Goal: Task Accomplishment & Management: Manage account settings

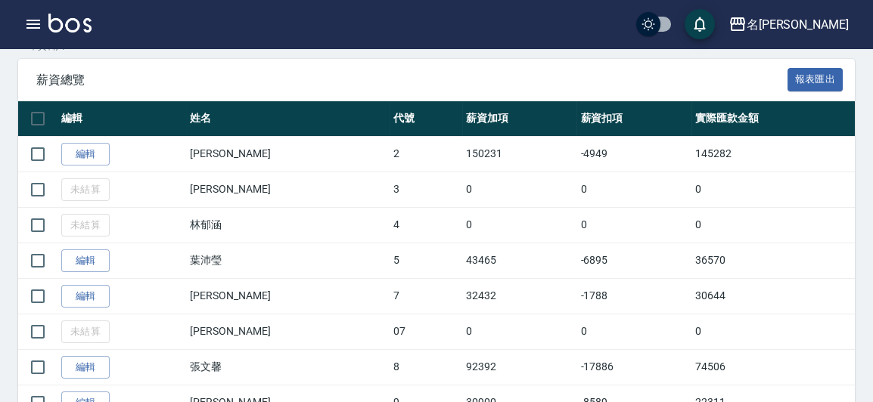
scroll to position [275, 0]
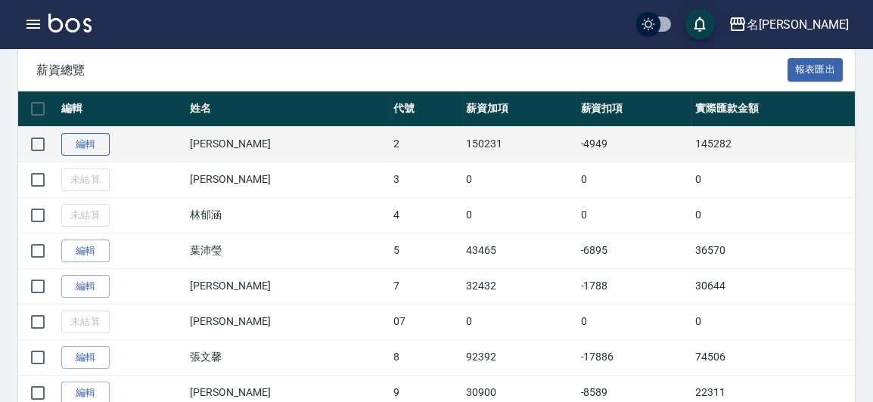
click at [92, 144] on link "編輯" at bounding box center [85, 144] width 48 height 23
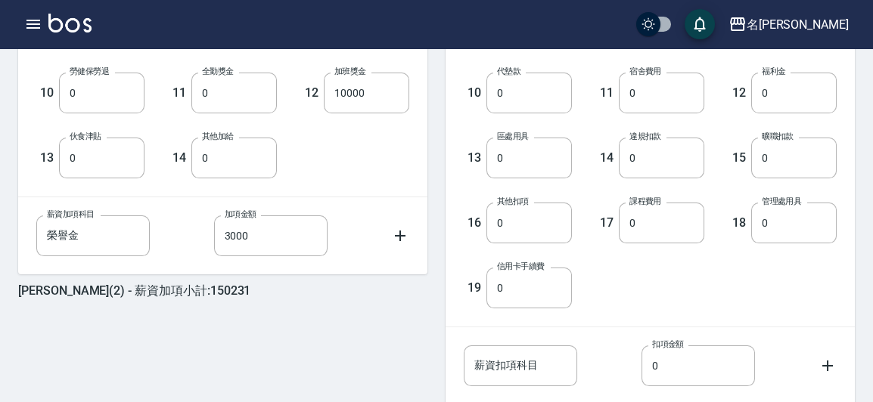
scroll to position [687, 0]
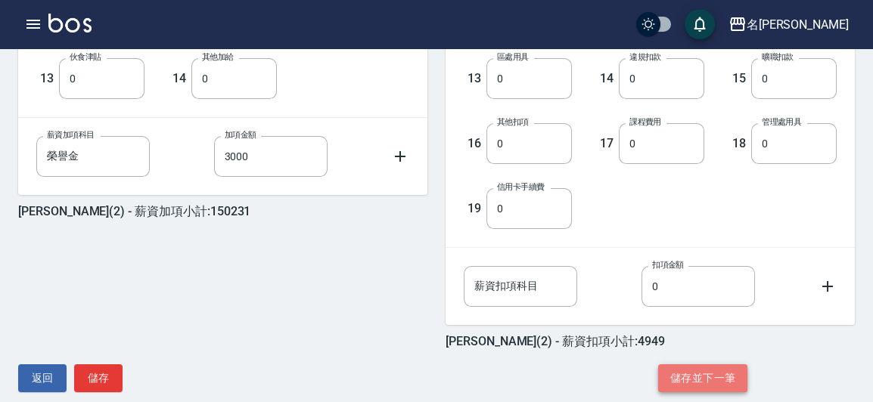
click at [712, 375] on button "儲存並下一筆" at bounding box center [702, 378] width 89 height 28
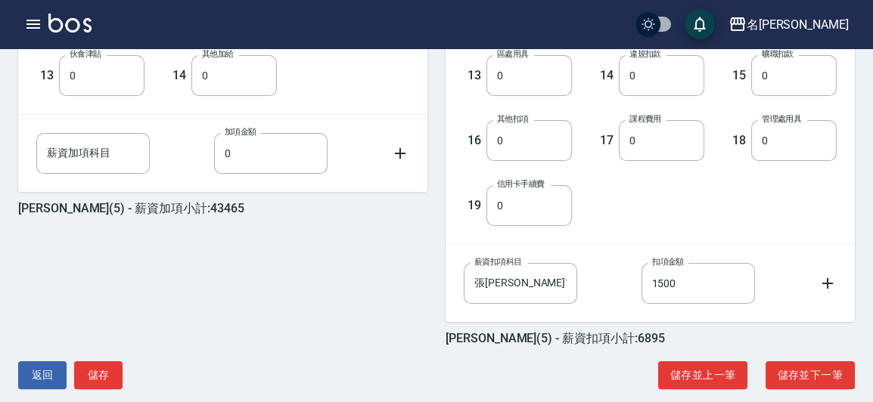
scroll to position [709, 0]
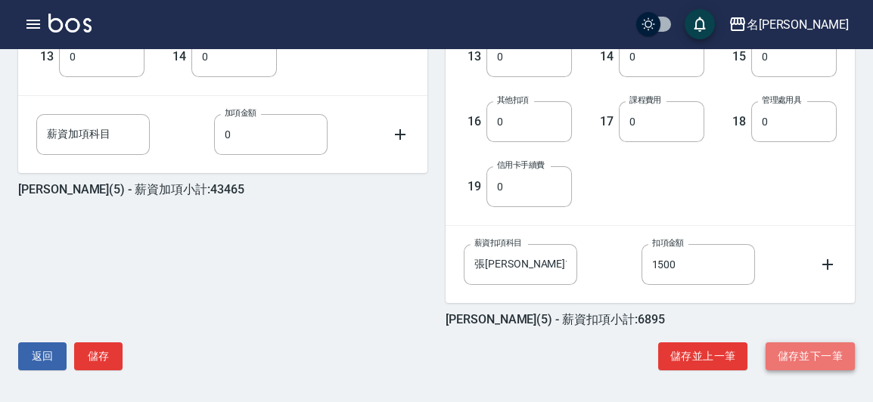
click at [815, 349] on button "儲存並下一筆" at bounding box center [809, 357] width 89 height 28
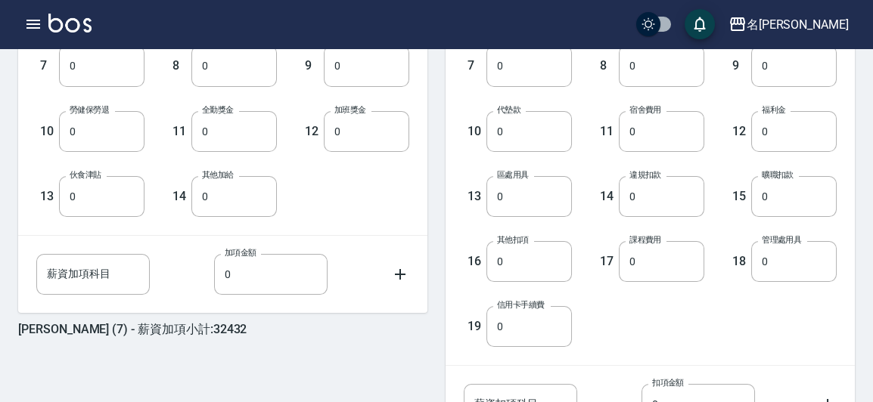
scroll to position [709, 0]
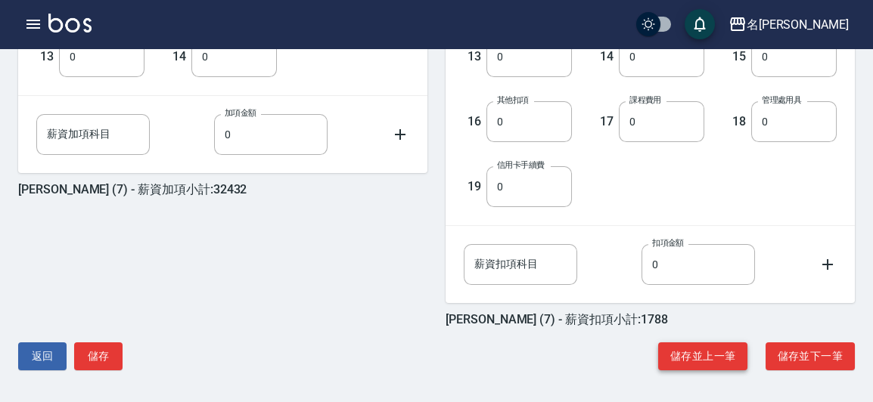
click at [683, 360] on button "儲存並上一筆" at bounding box center [702, 357] width 89 height 28
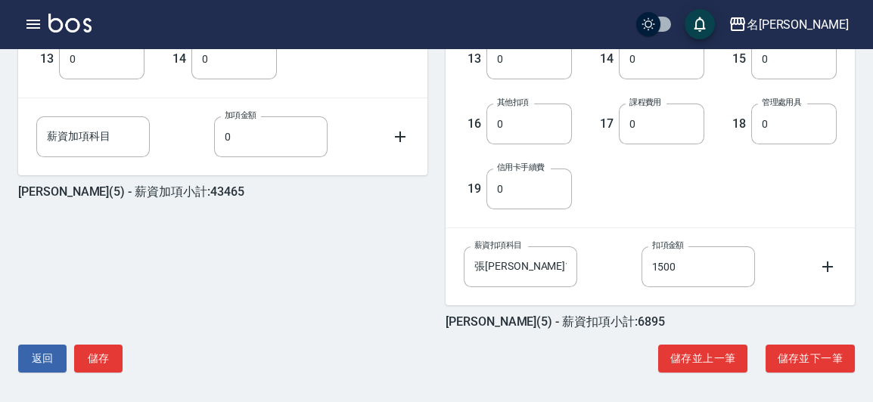
scroll to position [709, 0]
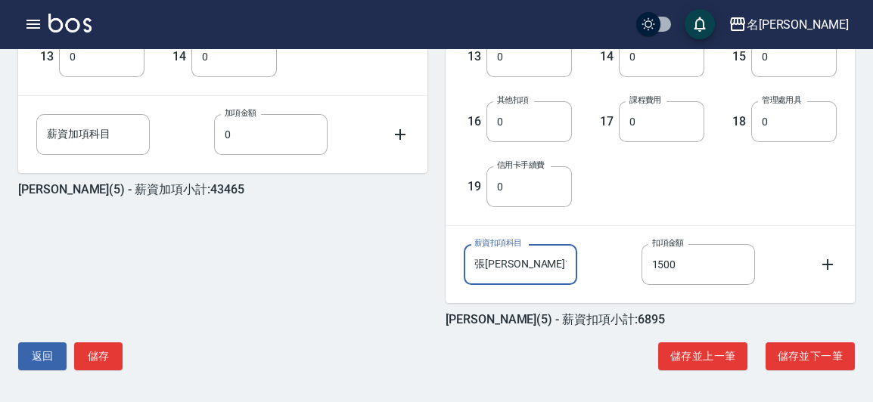
click at [535, 247] on input "張米奇1" at bounding box center [520, 264] width 113 height 41
click at [507, 267] on input "張米奇1" at bounding box center [520, 264] width 113 height 41
drag, startPoint x: 515, startPoint y: 263, endPoint x: 501, endPoint y: 270, distance: 15.9
click at [501, 270] on input "張米奇1" at bounding box center [520, 264] width 113 height 41
type input "張米奇2"
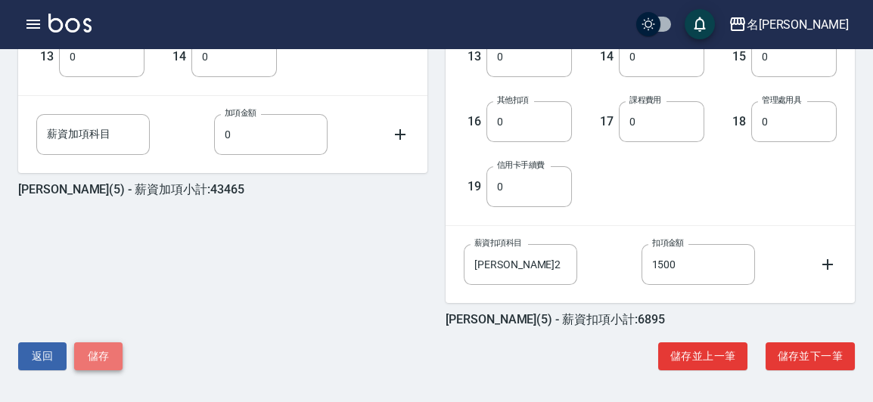
click at [113, 355] on button "儲存" at bounding box center [98, 357] width 48 height 28
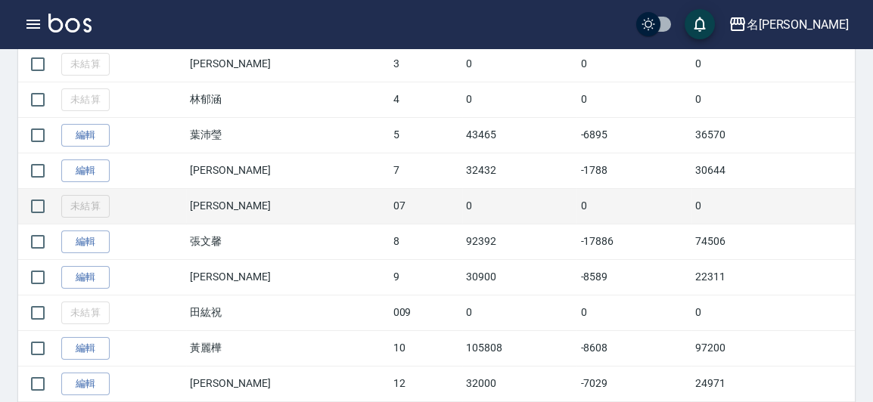
scroll to position [481, 0]
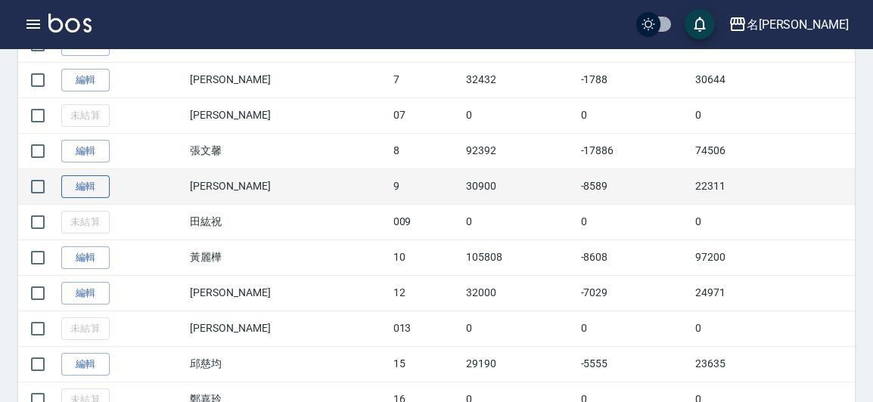
click at [82, 179] on link "編輯" at bounding box center [85, 186] width 48 height 23
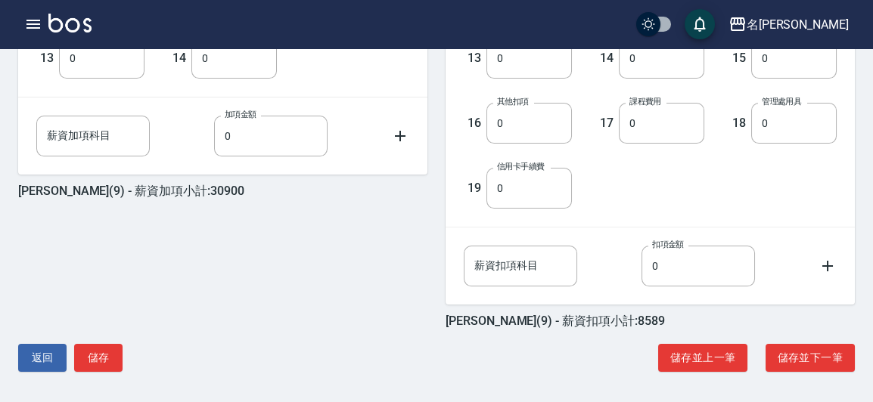
scroll to position [709, 0]
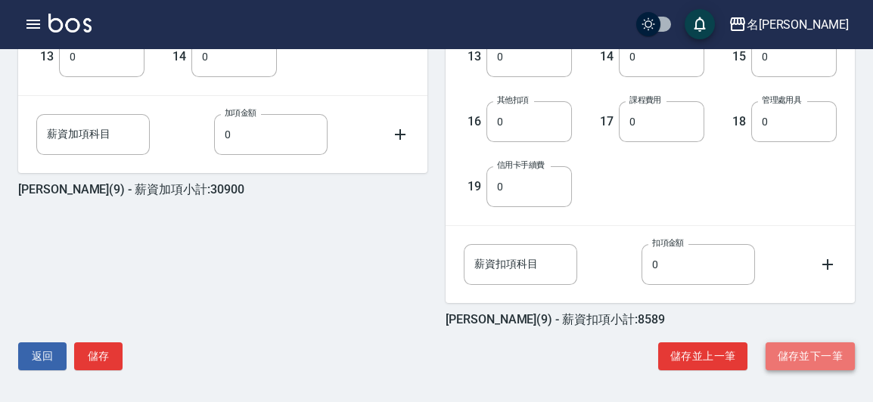
click at [780, 350] on button "儲存並下一筆" at bounding box center [809, 357] width 89 height 28
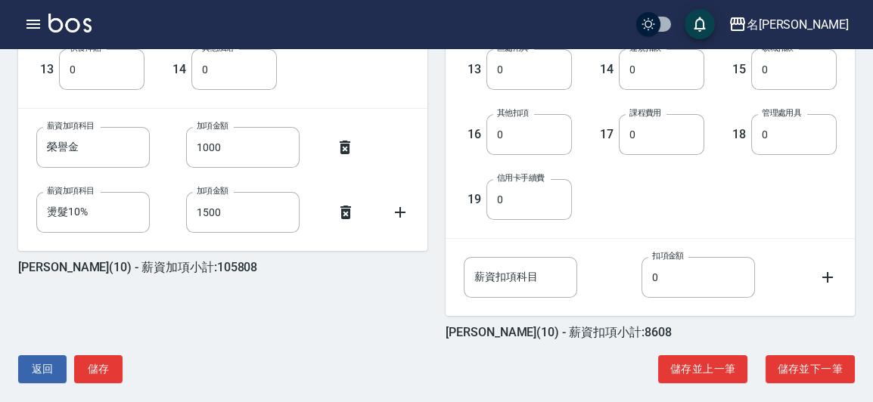
scroll to position [709, 0]
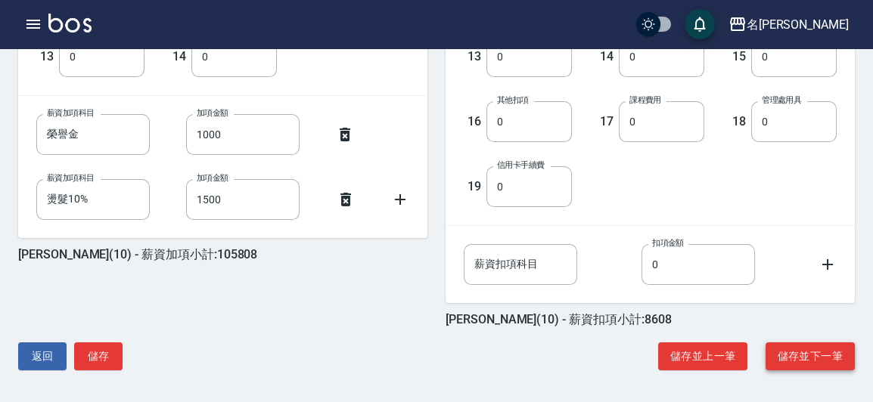
click at [793, 352] on button "儲存並下一筆" at bounding box center [809, 357] width 89 height 28
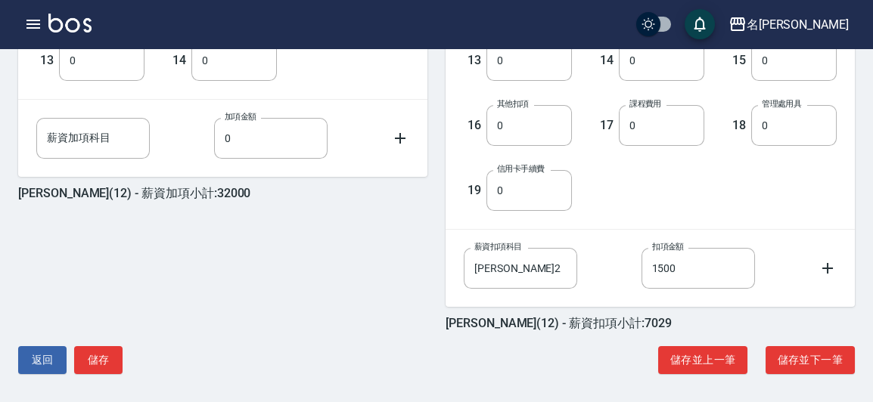
scroll to position [709, 0]
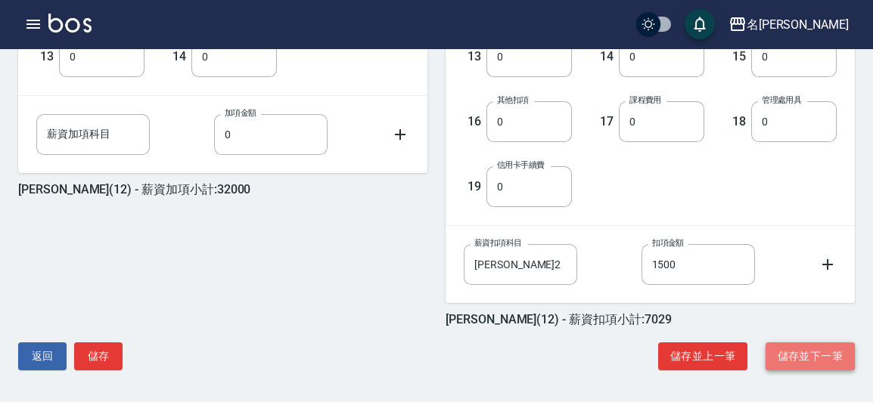
click at [810, 361] on button "儲存並下一筆" at bounding box center [809, 357] width 89 height 28
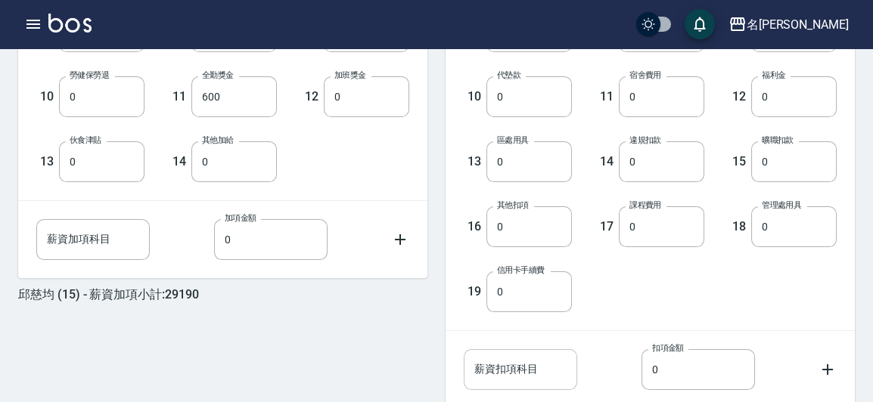
scroll to position [709, 0]
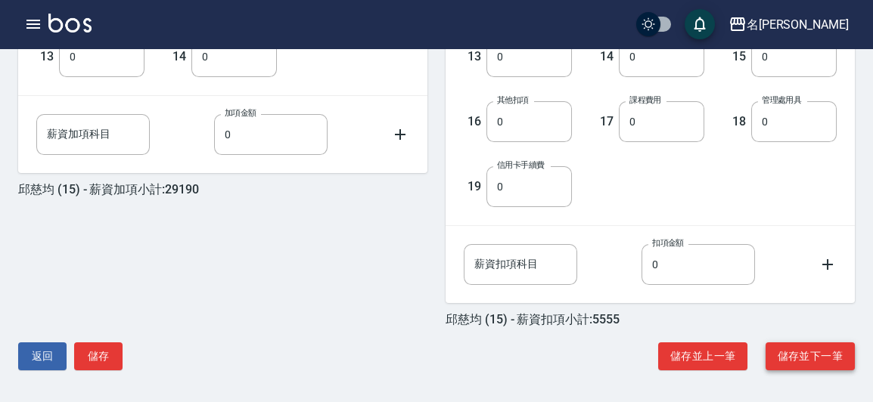
click at [766, 356] on button "儲存並下一筆" at bounding box center [809, 357] width 89 height 28
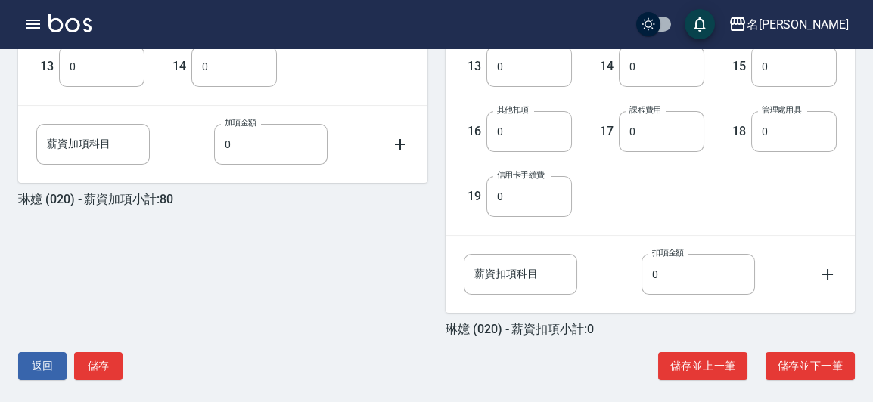
scroll to position [709, 0]
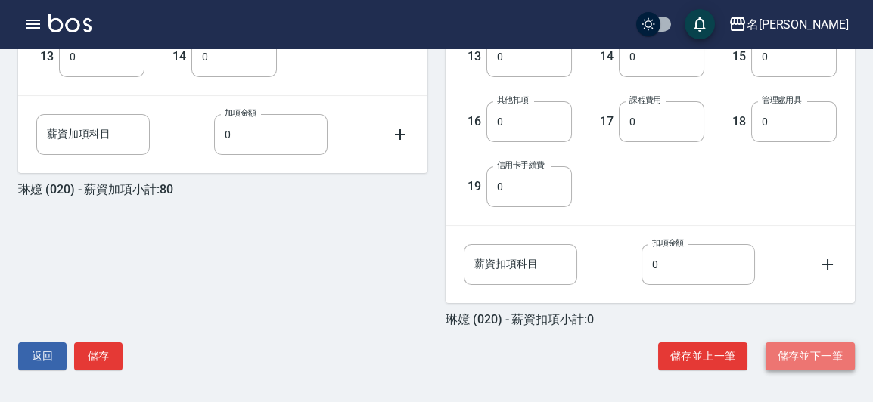
click at [780, 353] on button "儲存並下一筆" at bounding box center [809, 357] width 89 height 28
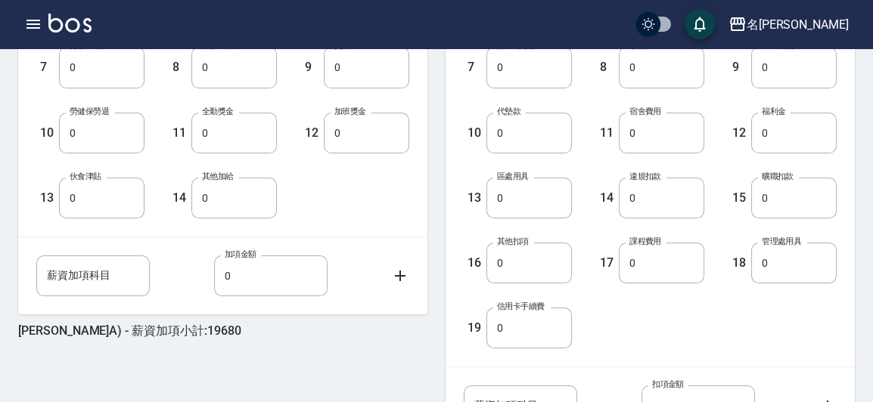
scroll to position [619, 0]
